Goal: Information Seeking & Learning: Learn about a topic

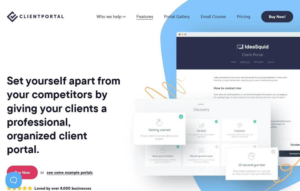
click at [141, 17] on link "Features" at bounding box center [144, 16] width 17 height 4
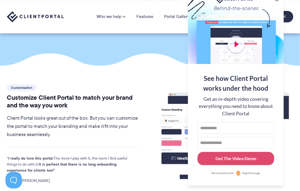
scroll to position [19, 0]
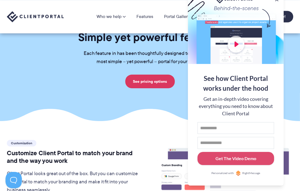
drag, startPoint x: 279, startPoint y: 7, endPoint x: 279, endPoint y: 11, distance: 3.3
click at [279, 11] on div at bounding box center [236, 28] width 96 height 71
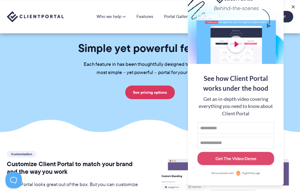
click at [216, 32] on div at bounding box center [236, 28] width 96 height 71
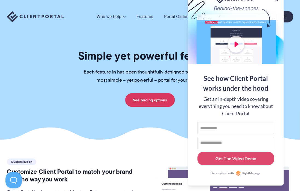
scroll to position [0, 0]
click at [276, 0] on button at bounding box center [276, -1] width 7 height 7
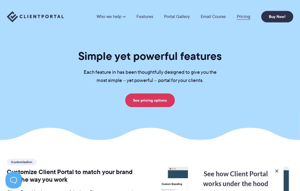
click at [241, 16] on link "Pricing" at bounding box center [242, 16] width 13 height 4
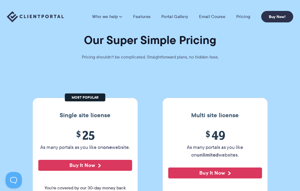
drag, startPoint x: 263, startPoint y: 11, endPoint x: 264, endPoint y: 8, distance: 3.7
click at [264, 8] on div "Who we help Who we help View pricing Agencies See how Client Portal can help gi…" at bounding box center [150, 16] width 300 height 33
click at [53, 13] on img at bounding box center [35, 16] width 57 height 11
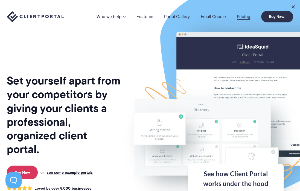
click at [238, 15] on link "Pricing" at bounding box center [242, 16] width 13 height 4
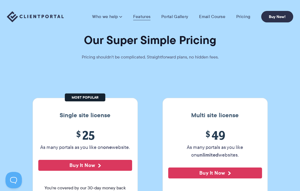
click at [144, 17] on link "Features" at bounding box center [141, 16] width 17 height 5
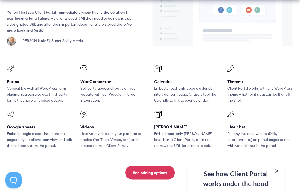
scroll to position [699, 0]
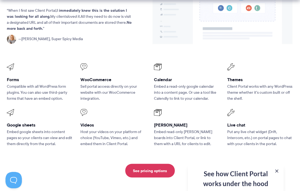
click at [297, 99] on div "Compatibility Compatible with the tools you already use, from spreadsheets vide…" at bounding box center [150, 57] width 300 height 242
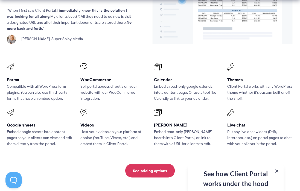
click at [297, 99] on div "Compatibility Compatible with the tools you already use, from spreadsheets vide…" at bounding box center [150, 57] width 300 height 242
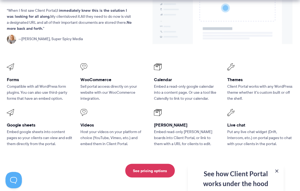
click at [297, 99] on div "Compatibility Compatible with the tools you already use, from spreadsheets vide…" at bounding box center [150, 57] width 300 height 242
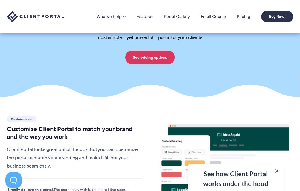
scroll to position [0, 0]
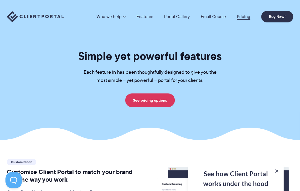
click at [241, 15] on link "Pricing" at bounding box center [242, 16] width 13 height 4
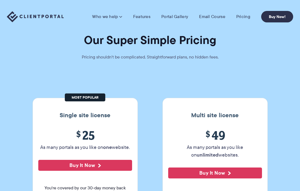
click at [241, 15] on link "Pricing" at bounding box center [243, 16] width 14 height 5
